Goal: Use online tool/utility: Utilize a website feature to perform a specific function

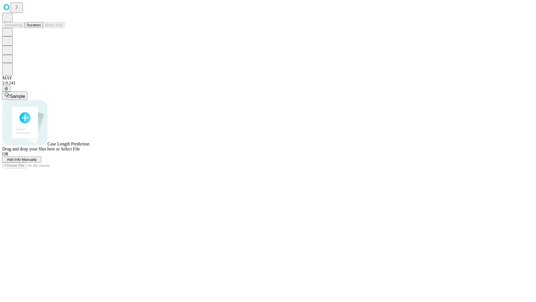
click at [41, 28] on button "Duration" at bounding box center [34, 25] width 18 height 6
click at [37, 161] on span "Add Info Manually" at bounding box center [22, 159] width 30 height 4
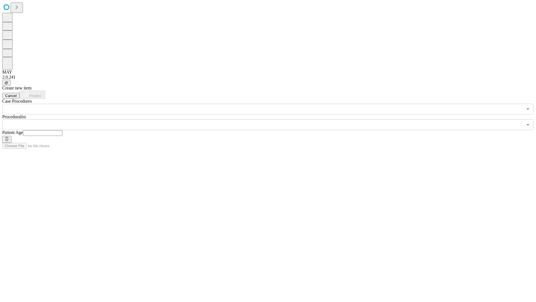
click at [63, 130] on input "text" at bounding box center [43, 133] width 40 height 6
type input "**"
click at [272, 119] on input "text" at bounding box center [262, 124] width 521 height 11
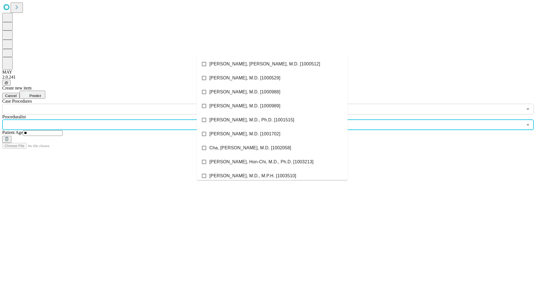
click at [272, 64] on li "[PERSON_NAME], [PERSON_NAME], M.D. [1000512]" at bounding box center [272, 64] width 151 height 14
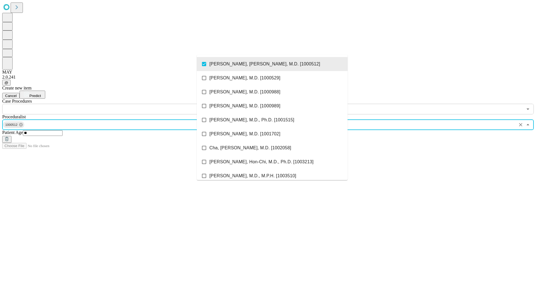
click at [117, 104] on input "text" at bounding box center [262, 109] width 521 height 11
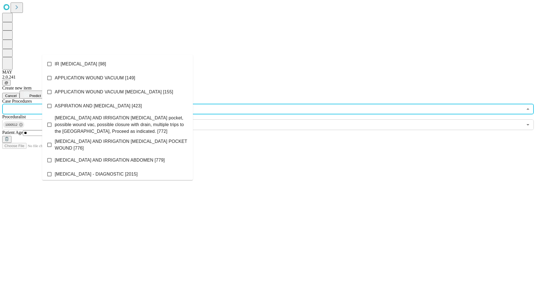
click at [118, 64] on li "IR [MEDICAL_DATA] [98]" at bounding box center [117, 64] width 151 height 14
click at [41, 94] on span "Predict" at bounding box center [34, 96] width 11 height 4
